Goal: Task Accomplishment & Management: Manage account settings

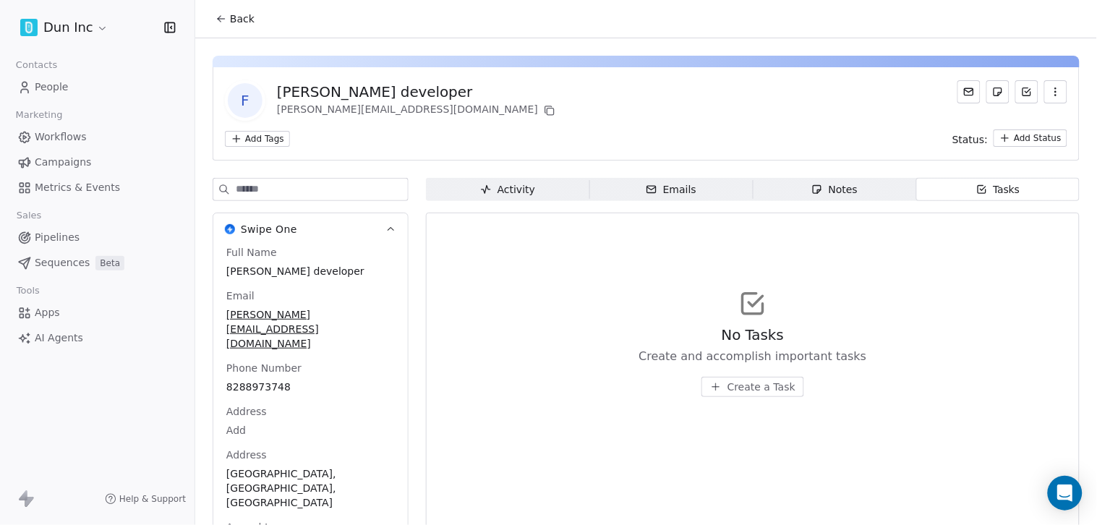
scroll to position [60, 0]
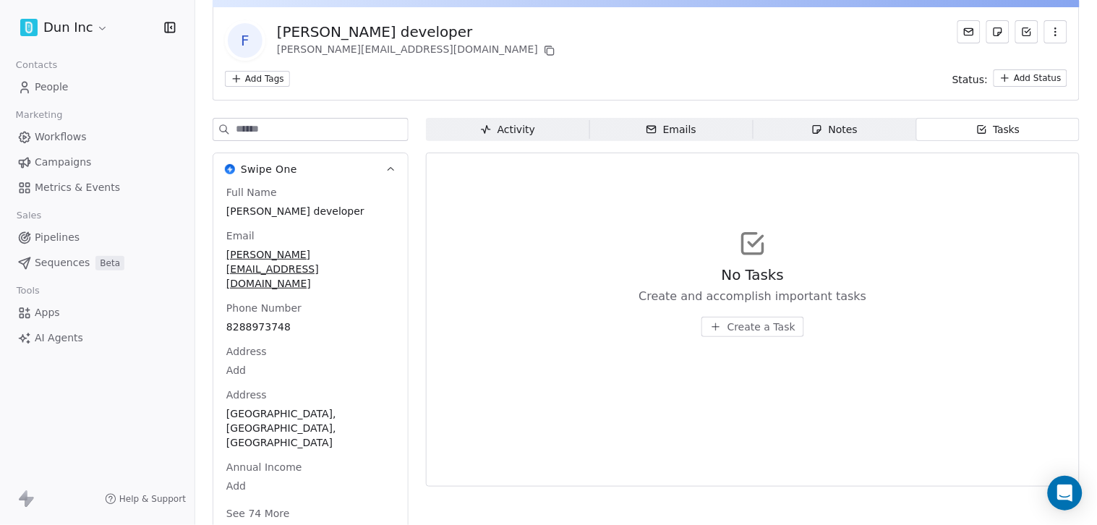
click at [67, 87] on link "People" at bounding box center [97, 87] width 171 height 24
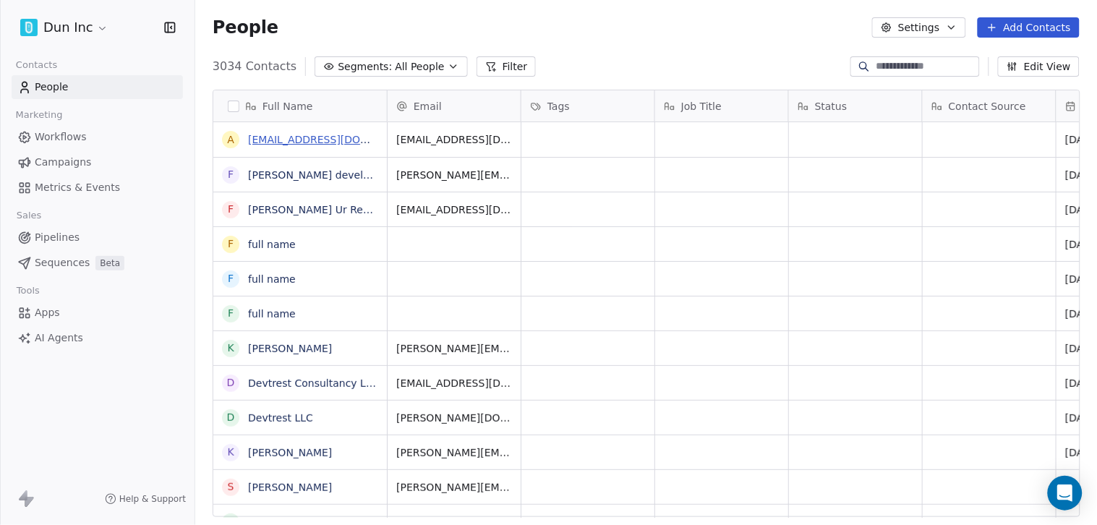
click at [267, 142] on link "abc@gmail.com" at bounding box center [336, 140] width 177 height 12
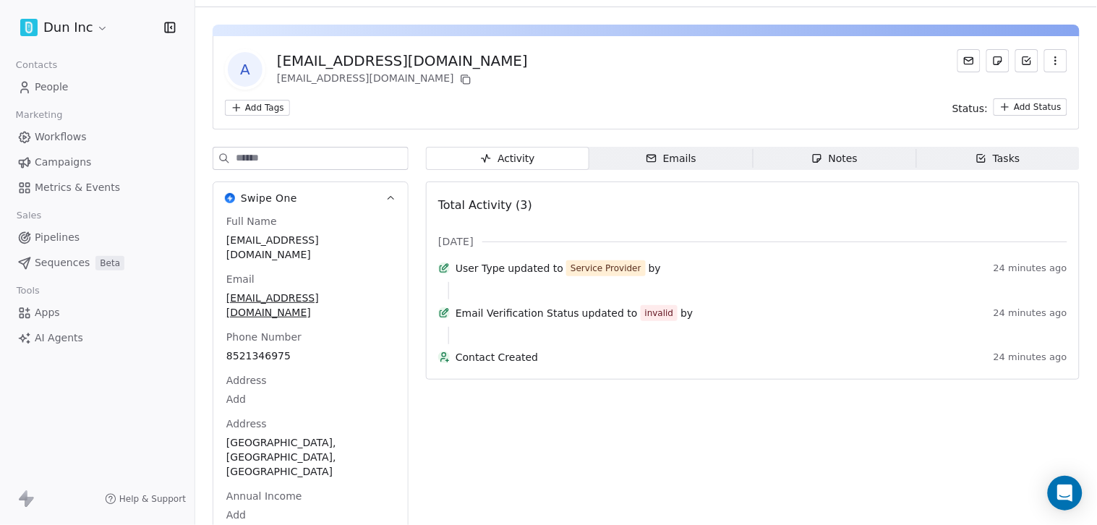
scroll to position [60, 0]
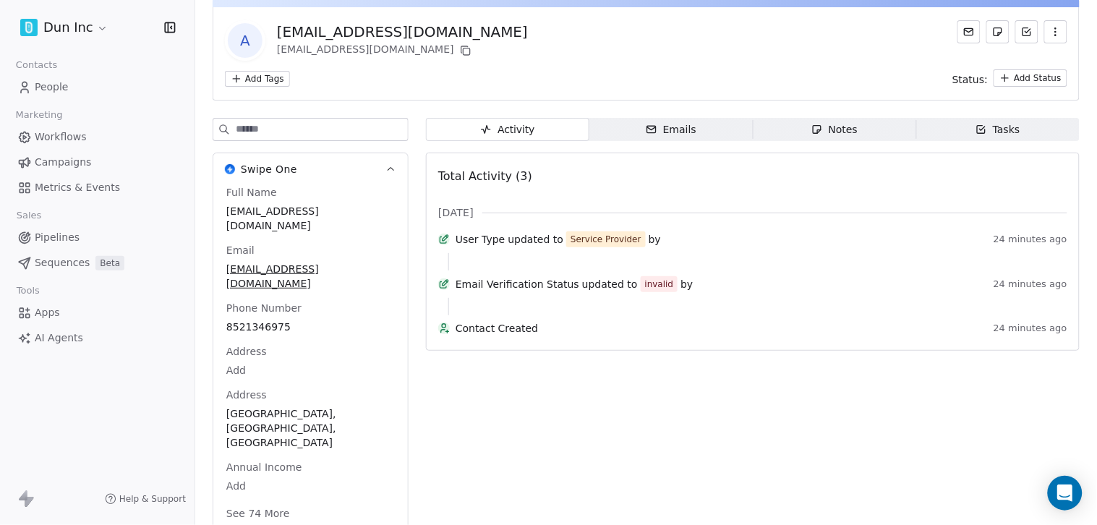
click at [266, 500] on button "See 74 More" at bounding box center [258, 513] width 81 height 26
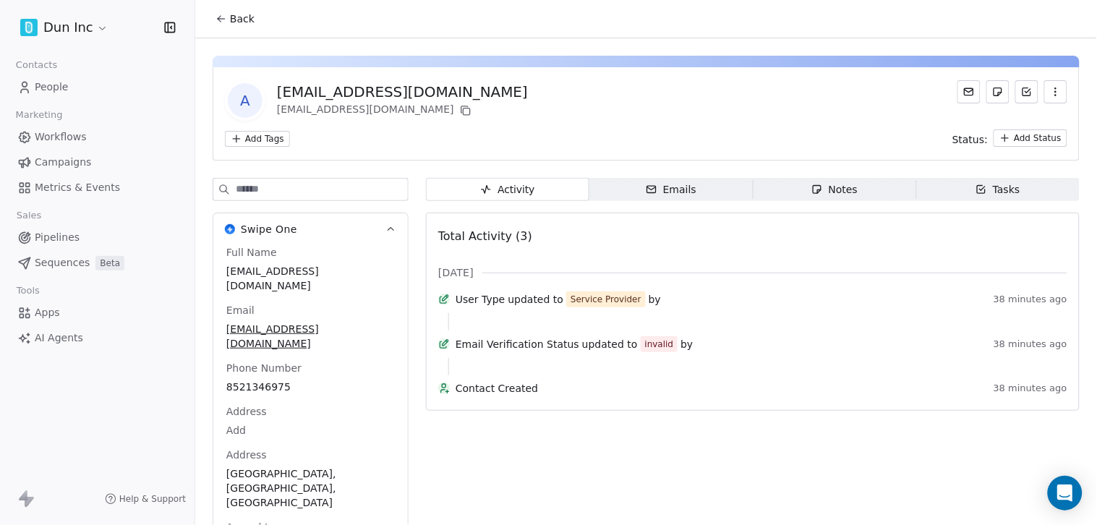
scroll to position [2508, 0]
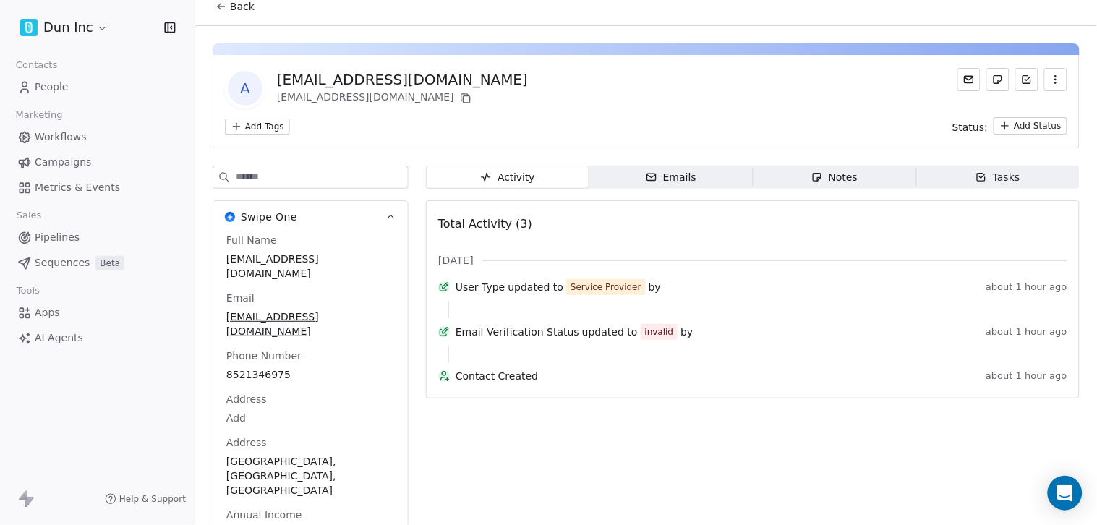
scroll to position [0, 0]
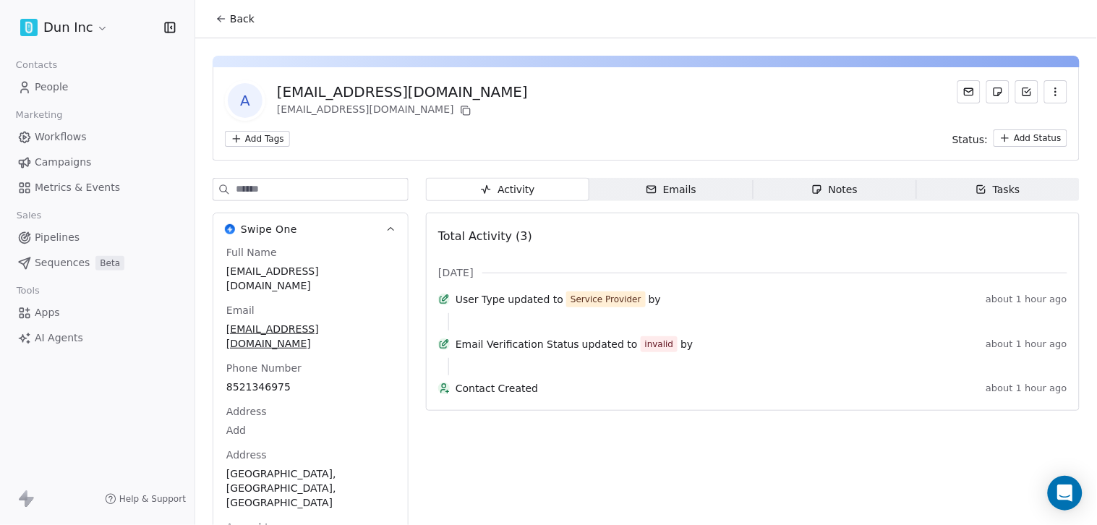
click at [226, 30] on button "Back" at bounding box center [235, 19] width 56 height 26
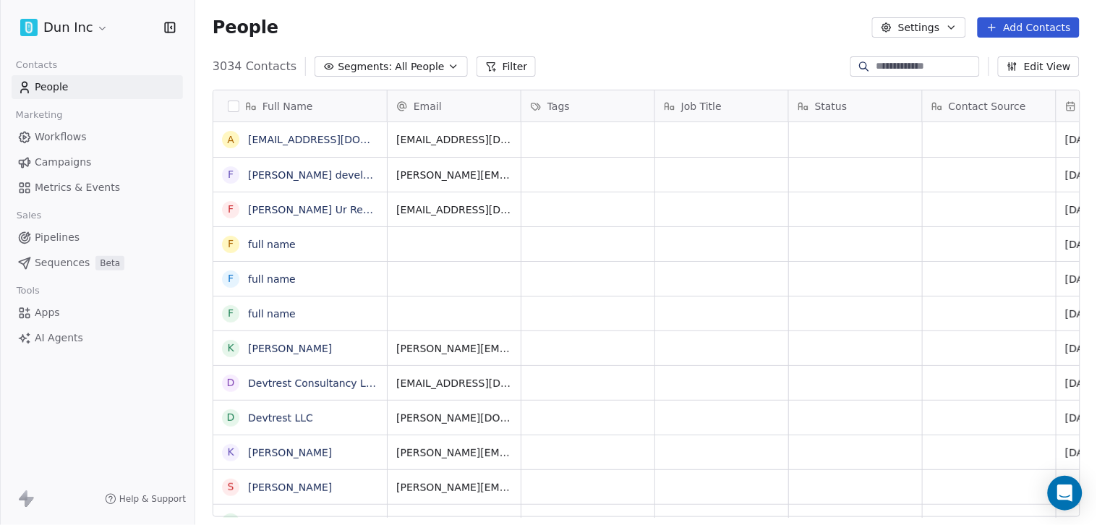
scroll to position [450, 890]
click at [230, 141] on button "grid" at bounding box center [229, 140] width 12 height 12
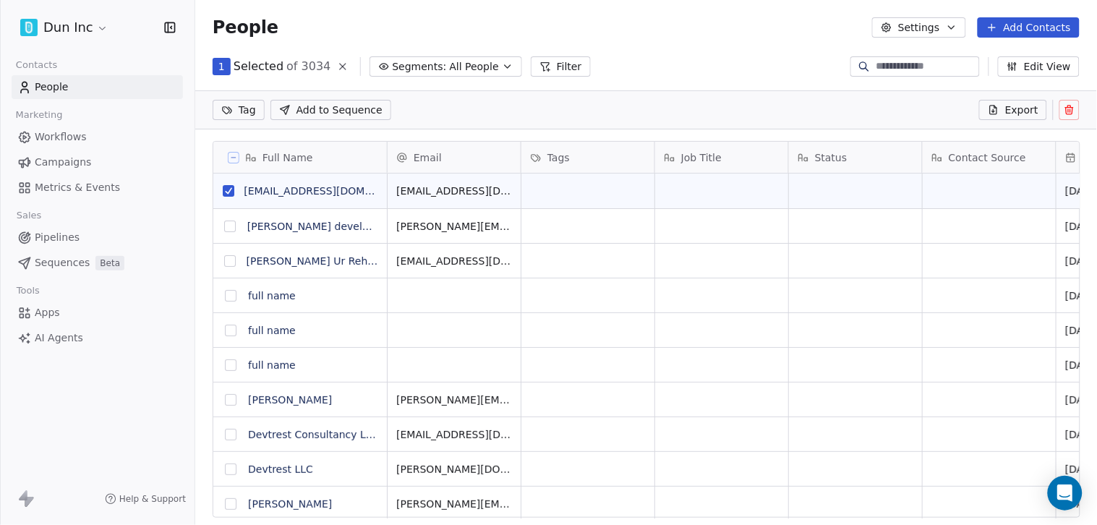
scroll to position [399, 890]
click at [228, 226] on button "grid" at bounding box center [230, 226] width 12 height 12
click at [232, 264] on button "grid" at bounding box center [230, 261] width 12 height 12
click at [1074, 111] on icon at bounding box center [1069, 110] width 12 height 12
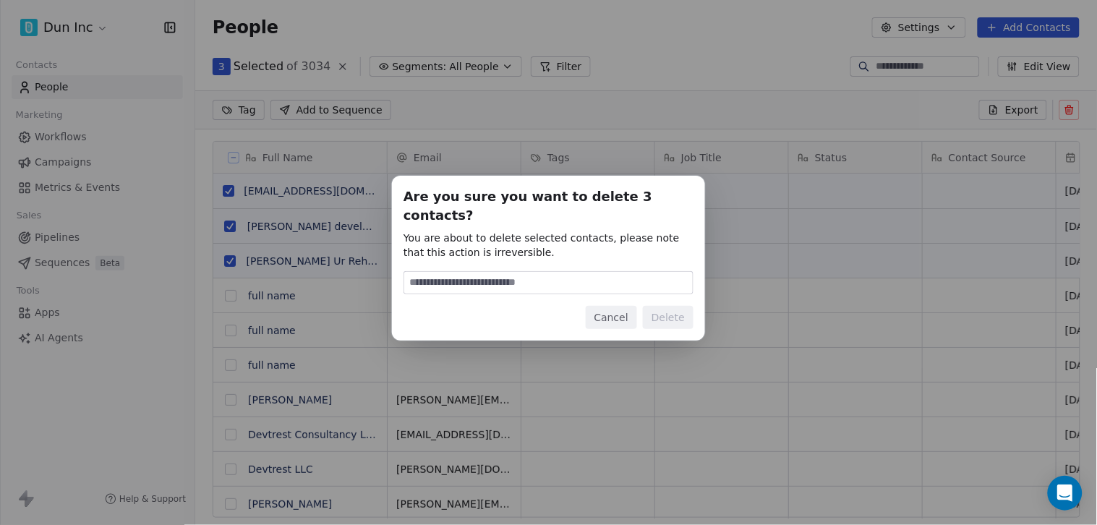
click at [546, 272] on input at bounding box center [548, 283] width 288 height 22
type input "******"
click at [677, 312] on button "Delete" at bounding box center [668, 317] width 51 height 23
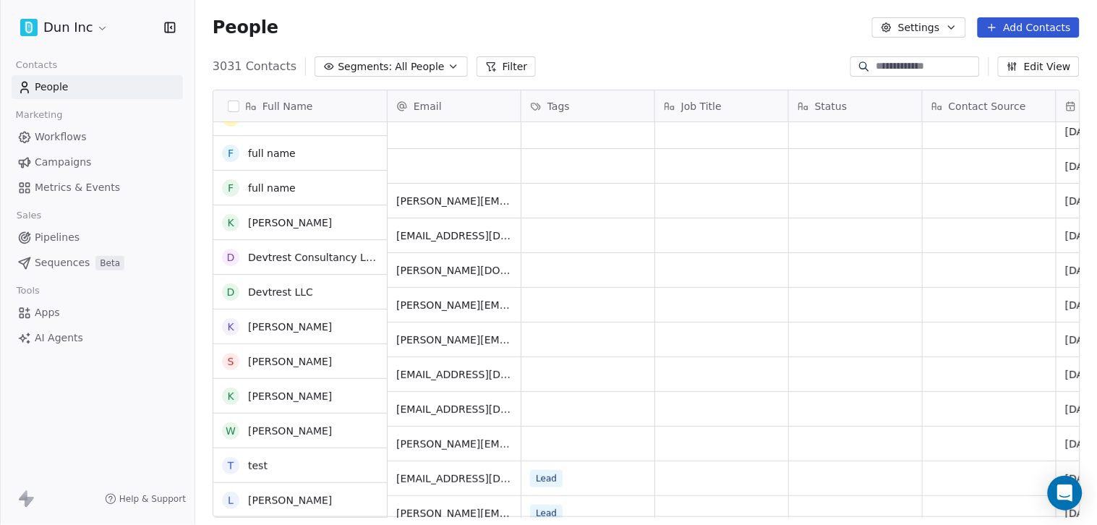
scroll to position [0, 0]
